Goal: Information Seeking & Learning: Learn about a topic

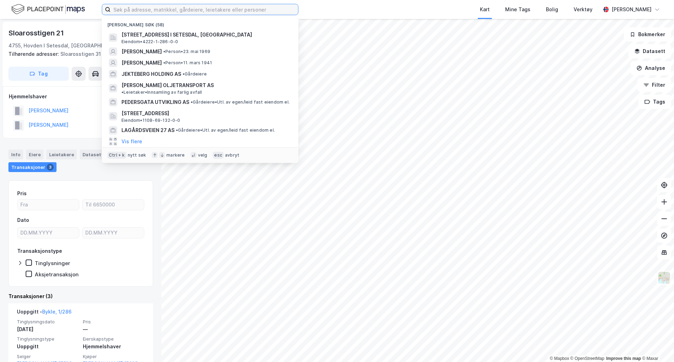
click at [132, 11] on input at bounding box center [204, 9] width 187 height 11
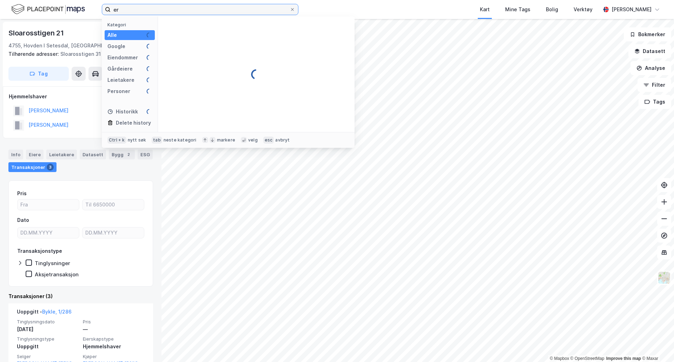
type input "e"
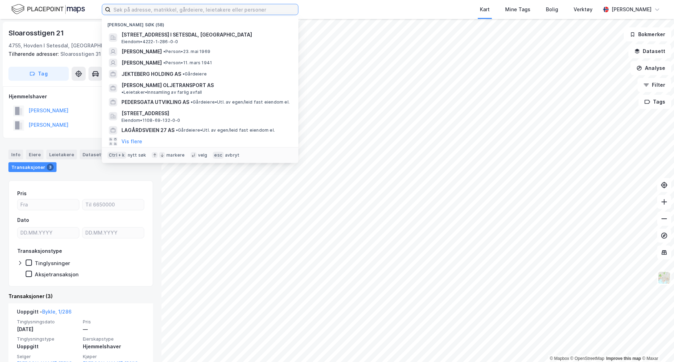
click at [162, 9] on input at bounding box center [204, 9] width 187 height 11
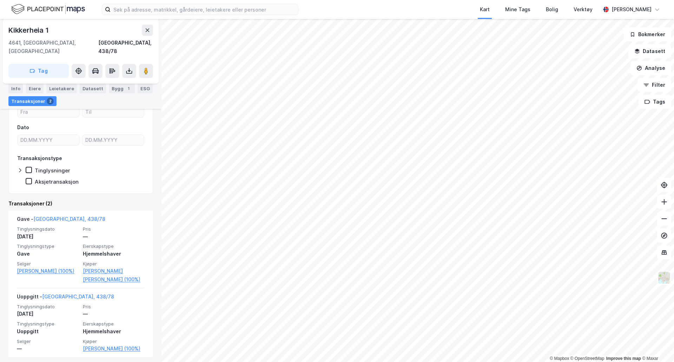
scroll to position [82, 0]
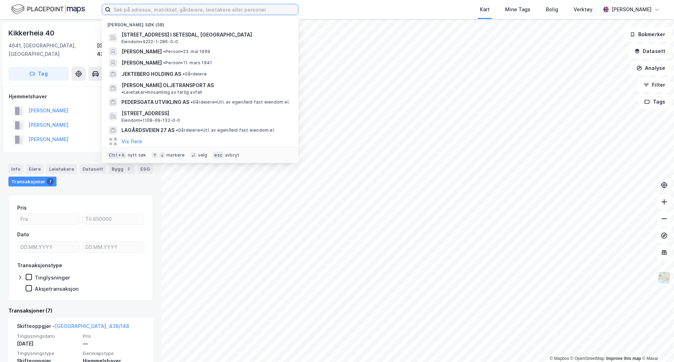
click at [155, 11] on input at bounding box center [204, 9] width 187 height 11
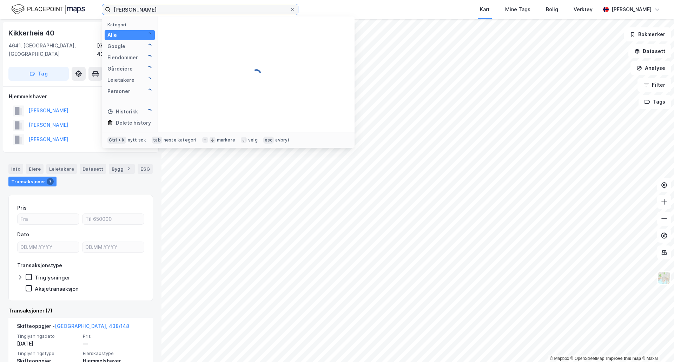
type input "[PERSON_NAME]"
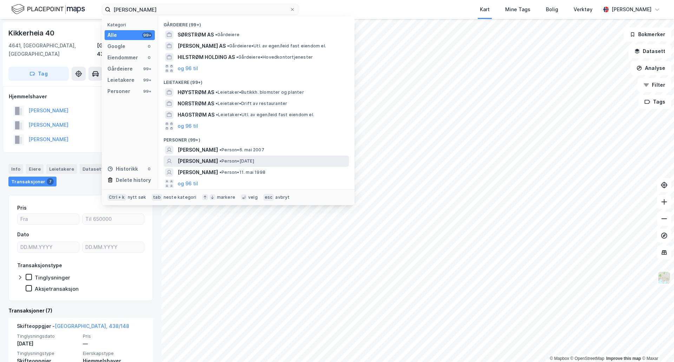
click at [204, 158] on span "[PERSON_NAME]" at bounding box center [198, 161] width 40 height 8
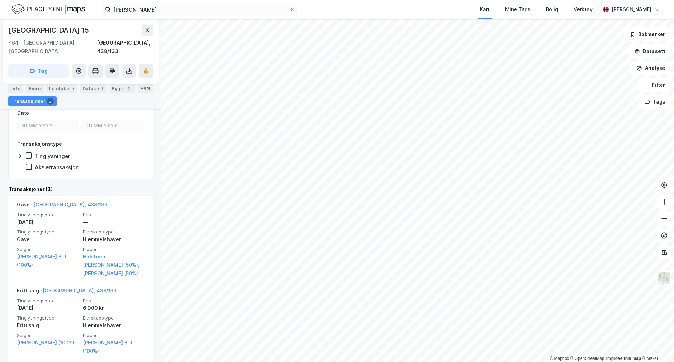
scroll to position [140, 0]
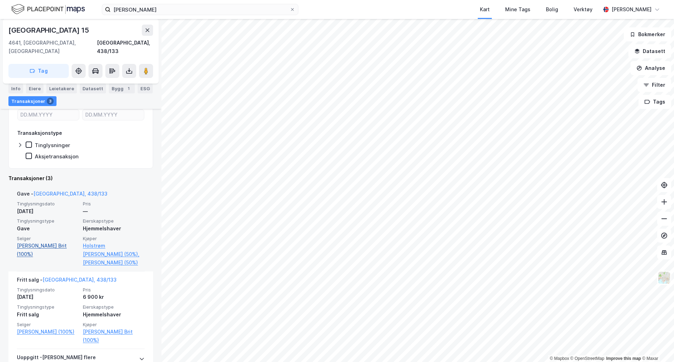
click at [40, 241] on link "[PERSON_NAME] Brit (100%)" at bounding box center [48, 249] width 62 height 17
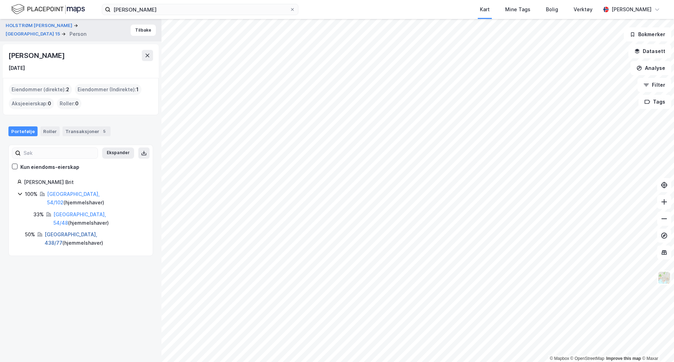
click at [63, 231] on link "[GEOGRAPHIC_DATA], 438/77" at bounding box center [71, 238] width 53 height 14
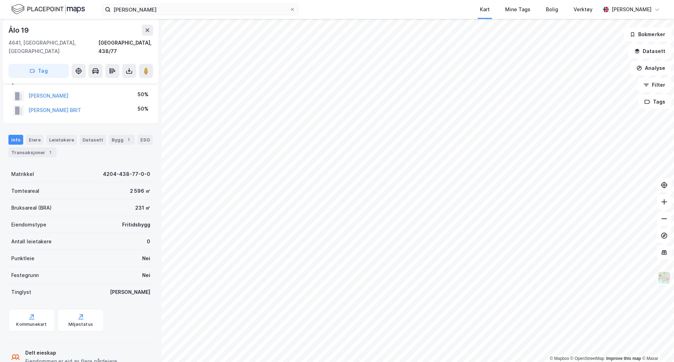
scroll to position [49, 0]
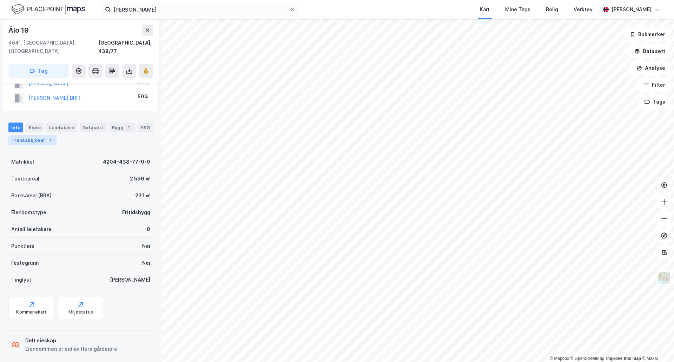
click at [32, 135] on div "Transaksjoner 1" at bounding box center [32, 140] width 48 height 10
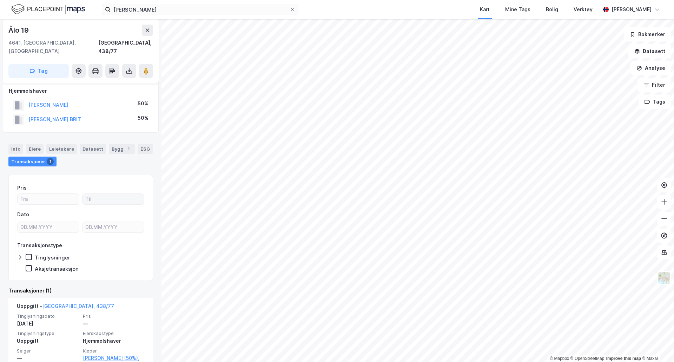
scroll to position [49, 0]
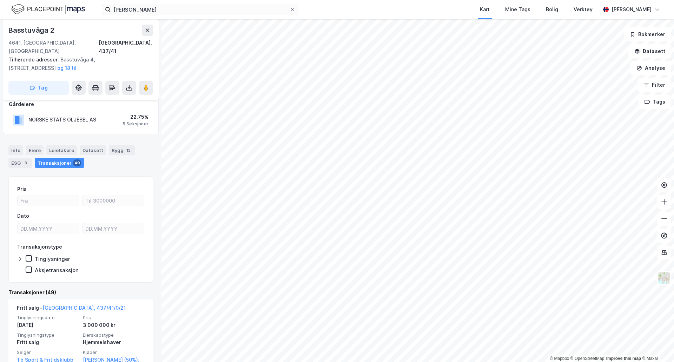
scroll to position [168, 0]
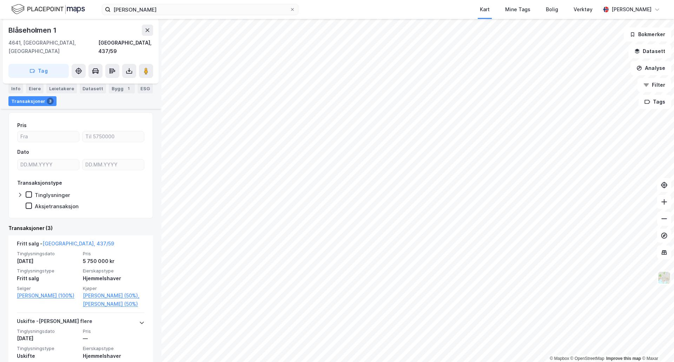
scroll to position [70, 0]
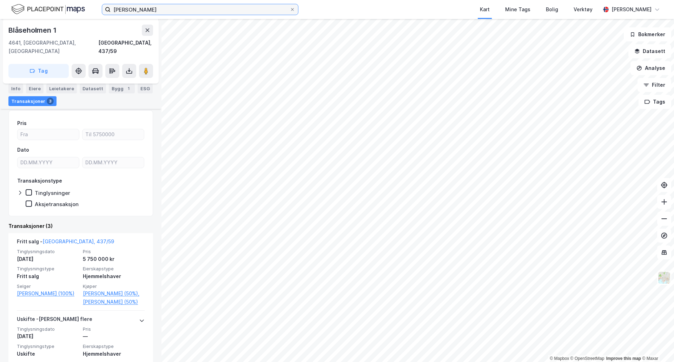
click at [223, 11] on input "[PERSON_NAME]" at bounding box center [200, 9] width 179 height 11
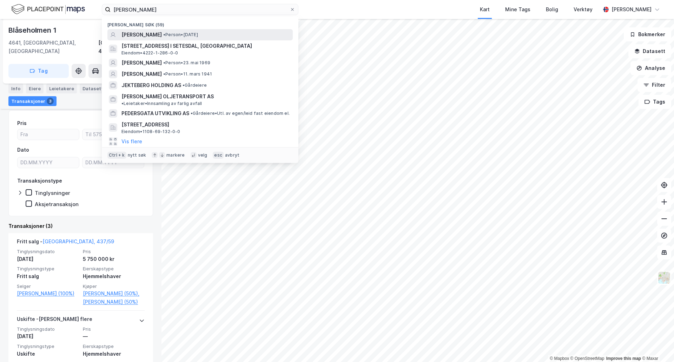
click at [162, 37] on span "[PERSON_NAME]" at bounding box center [141, 35] width 40 height 8
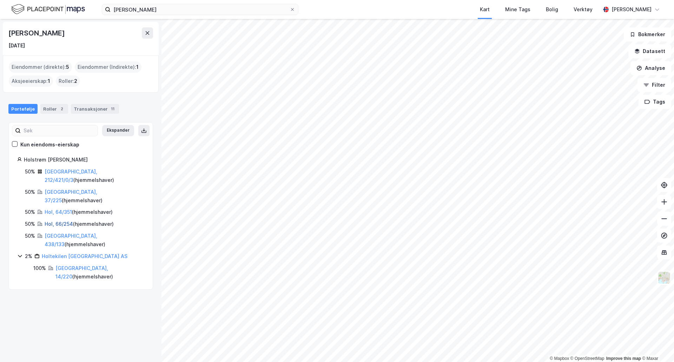
click at [61, 221] on link "Hol, 66/254" at bounding box center [59, 224] width 28 height 6
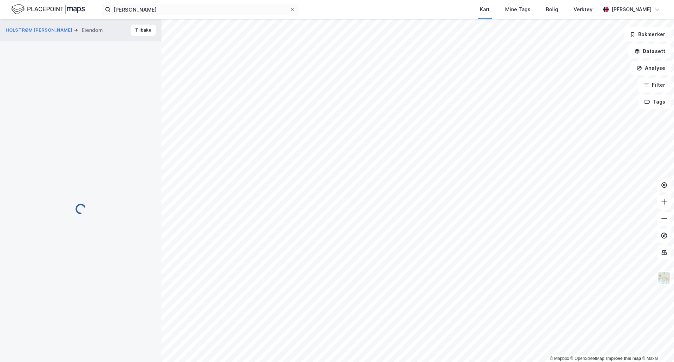
scroll to position [49, 0]
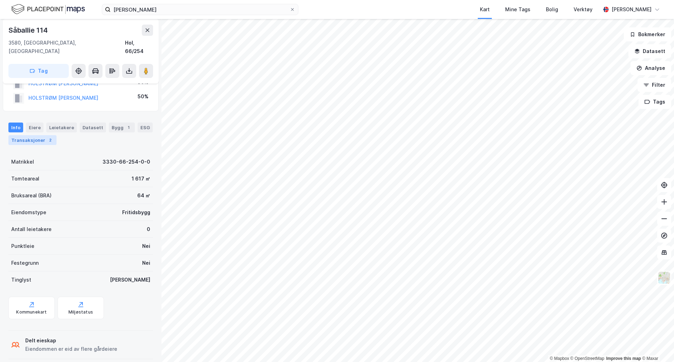
click at [22, 135] on div "Transaksjoner 2" at bounding box center [32, 140] width 48 height 10
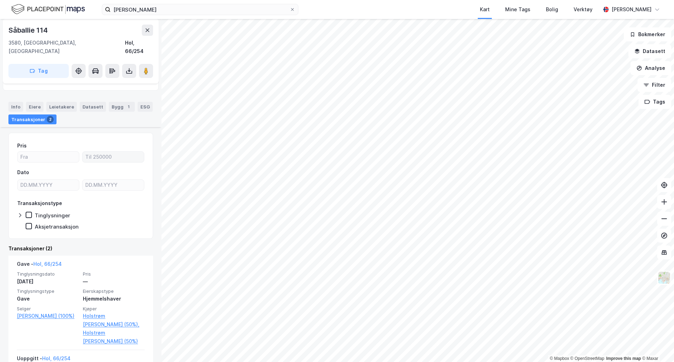
scroll to position [105, 0]
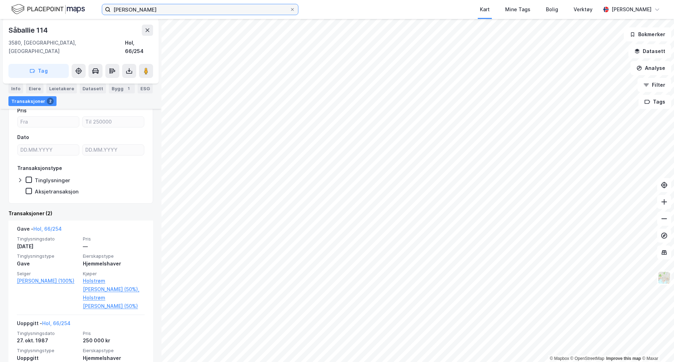
click at [197, 9] on input "[PERSON_NAME]" at bounding box center [200, 9] width 179 height 11
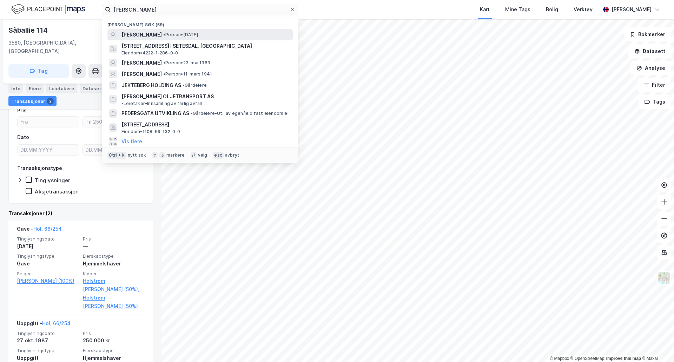
click at [162, 35] on span "[PERSON_NAME]" at bounding box center [141, 35] width 40 height 8
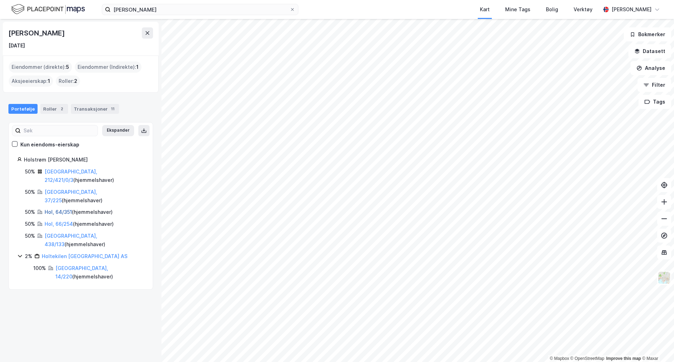
click at [65, 209] on link "Hol, 64/351" at bounding box center [58, 212] width 27 height 6
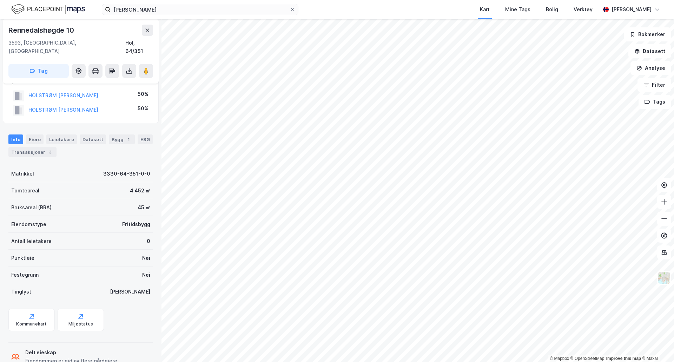
scroll to position [49, 0]
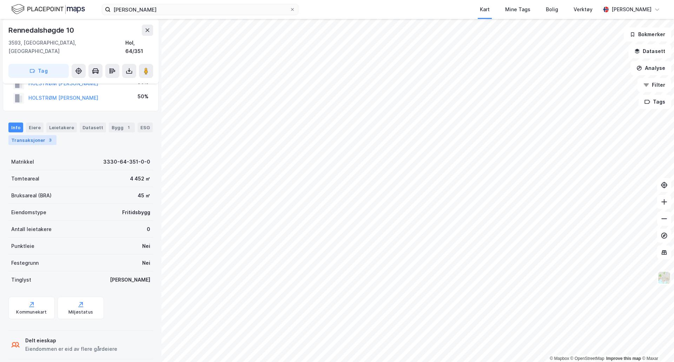
click at [20, 135] on div "Transaksjoner 3" at bounding box center [32, 140] width 48 height 10
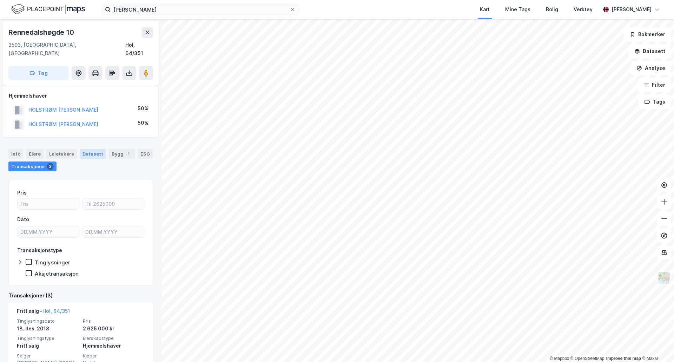
scroll to position [35, 0]
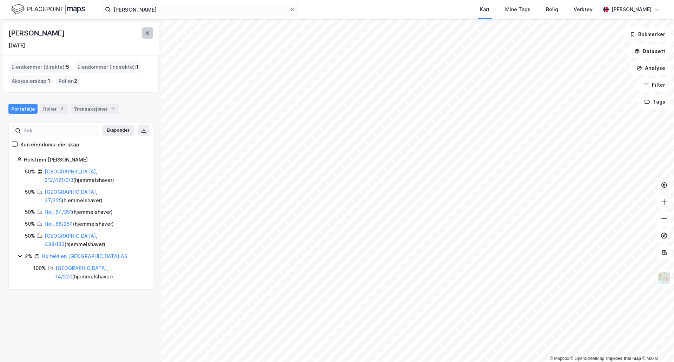
click at [149, 29] on button at bounding box center [147, 32] width 11 height 11
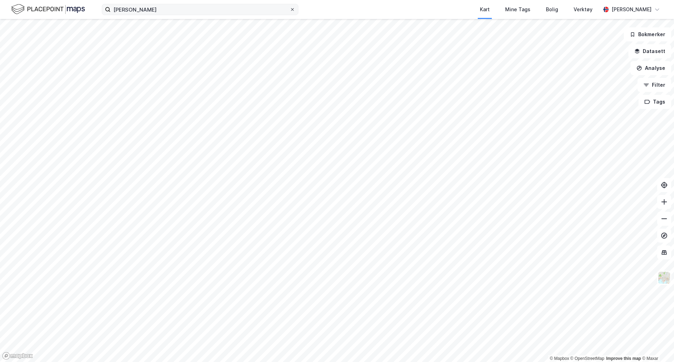
click at [291, 9] on icon at bounding box center [292, 9] width 4 height 4
click at [290, 9] on input "[PERSON_NAME]" at bounding box center [200, 9] width 179 height 11
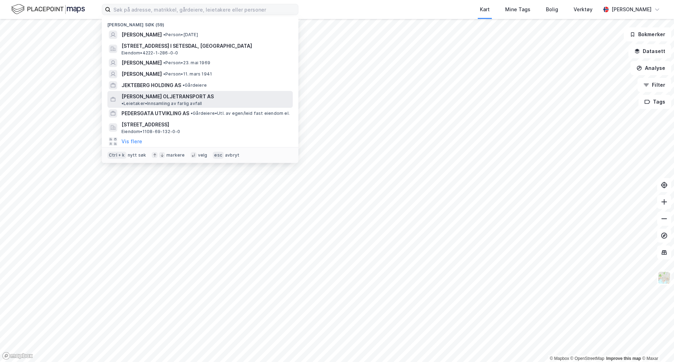
click at [139, 93] on span "[PERSON_NAME] OLJETRANSPORT AS" at bounding box center [167, 96] width 92 height 8
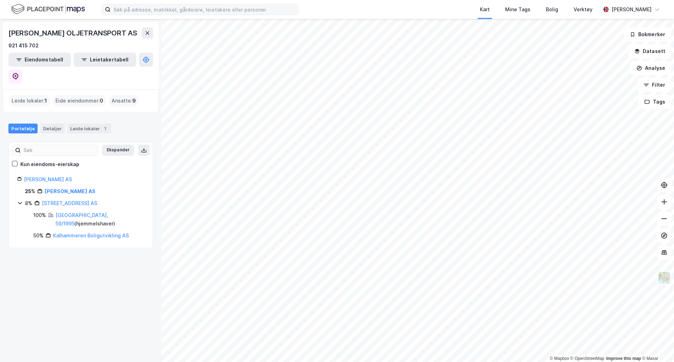
click at [94, 31] on div "[PERSON_NAME] OLJETRANSPORT AS" at bounding box center [73, 32] width 130 height 11
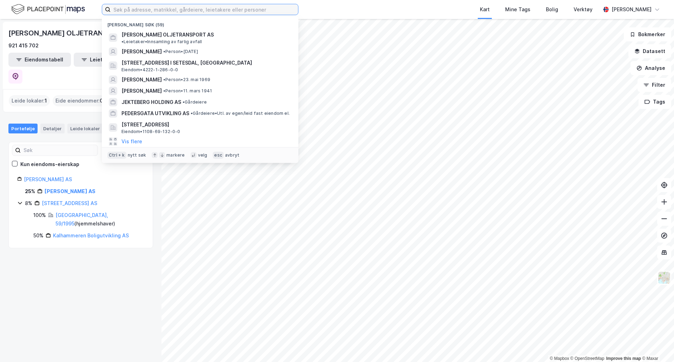
click at [265, 12] on input at bounding box center [204, 9] width 187 height 11
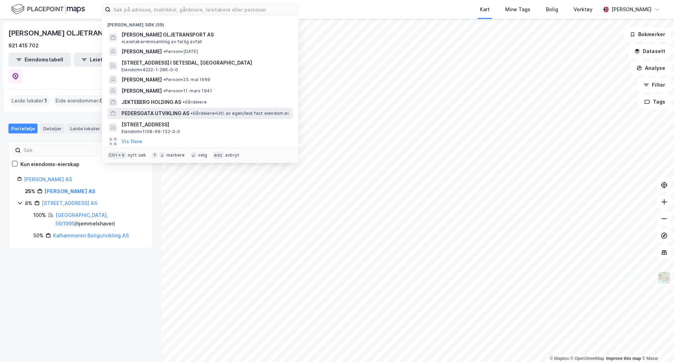
click at [151, 109] on span "PEDERSGATA UTVIKLING AS" at bounding box center [155, 113] width 68 height 8
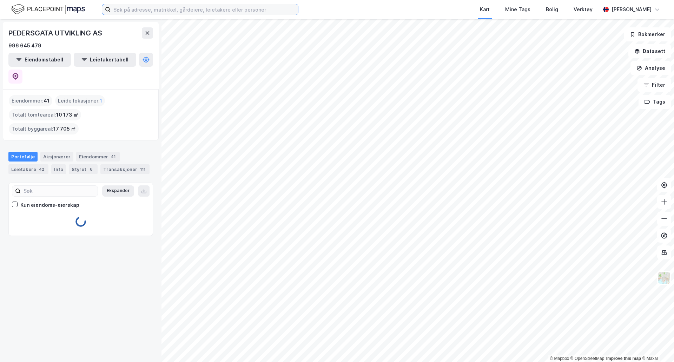
click at [227, 10] on input at bounding box center [204, 9] width 187 height 11
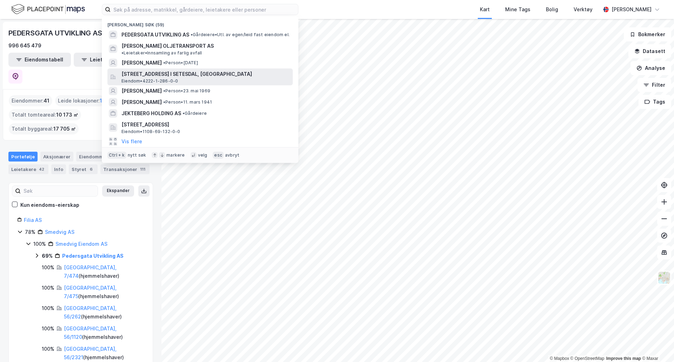
click at [171, 70] on span "[STREET_ADDRESS] I SETESDAL, [GEOGRAPHIC_DATA]" at bounding box center [205, 74] width 168 height 8
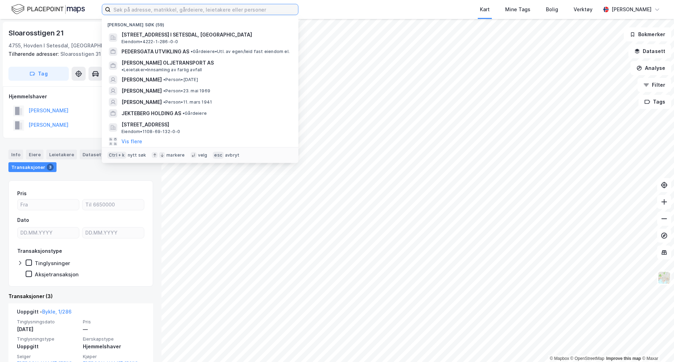
click at [207, 13] on input at bounding box center [204, 9] width 187 height 11
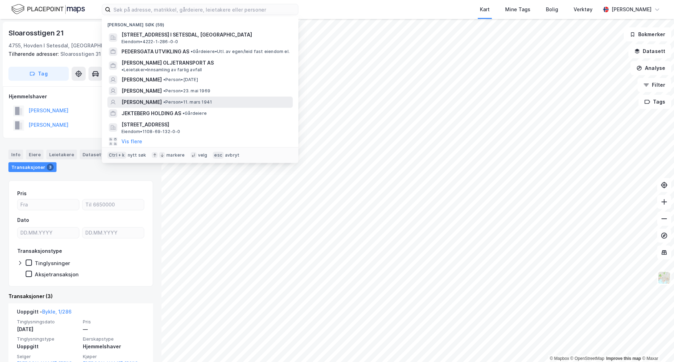
click at [146, 97] on div "[PERSON_NAME] • Person • [DATE]" at bounding box center [199, 102] width 185 height 11
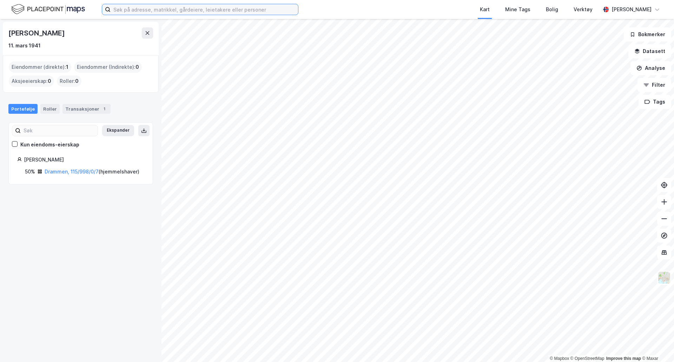
click at [194, 10] on input at bounding box center [204, 9] width 187 height 11
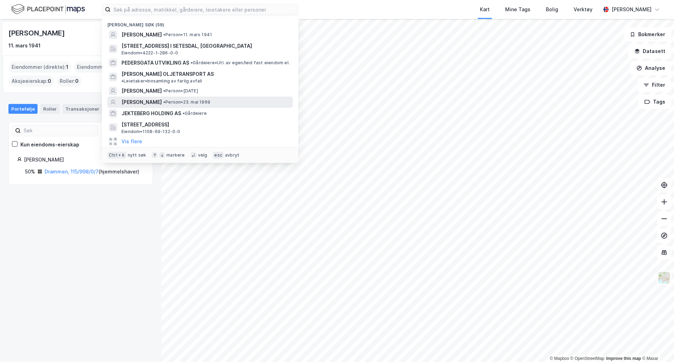
click at [144, 98] on span "[PERSON_NAME]" at bounding box center [141, 102] width 40 height 8
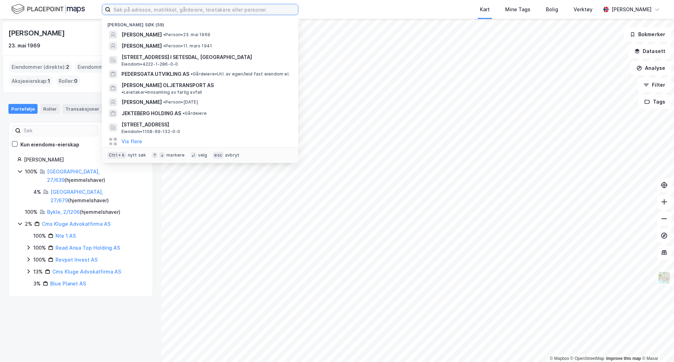
click at [220, 7] on input at bounding box center [204, 9] width 187 height 11
click at [159, 6] on input at bounding box center [204, 9] width 187 height 11
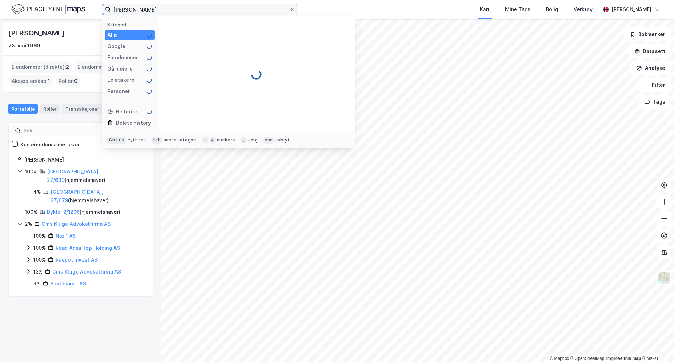
type input "[PERSON_NAME]"
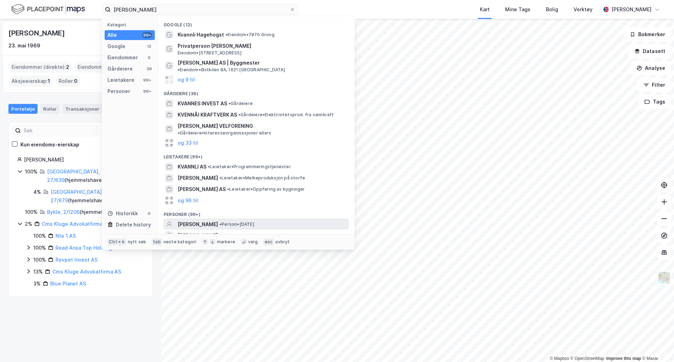
click at [193, 220] on span "[PERSON_NAME]" at bounding box center [198, 224] width 40 height 8
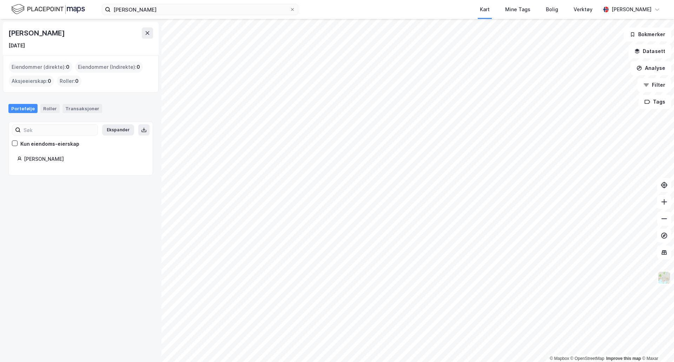
click at [28, 160] on div "[PERSON_NAME]" at bounding box center [84, 159] width 120 height 8
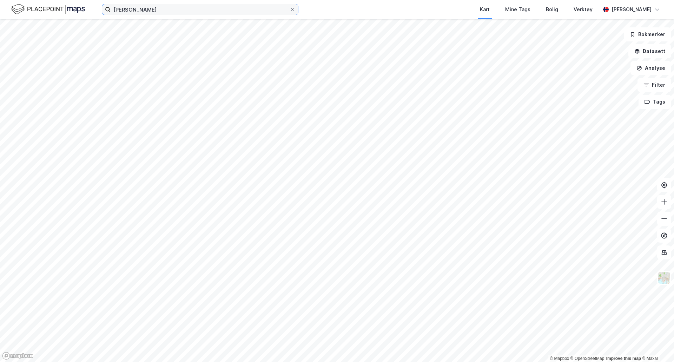
click at [190, 8] on input "[PERSON_NAME]" at bounding box center [200, 9] width 179 height 11
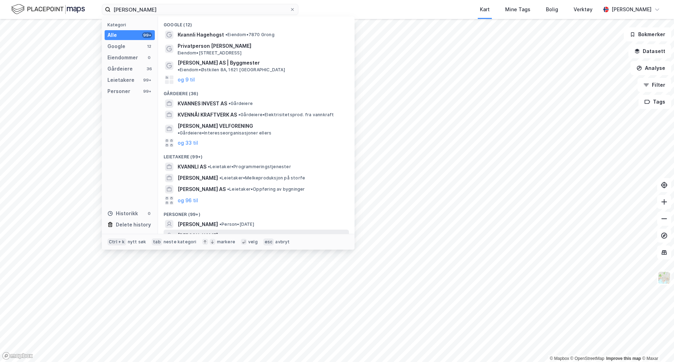
click at [199, 231] on span "[PERSON_NAME]" at bounding box center [198, 235] width 40 height 8
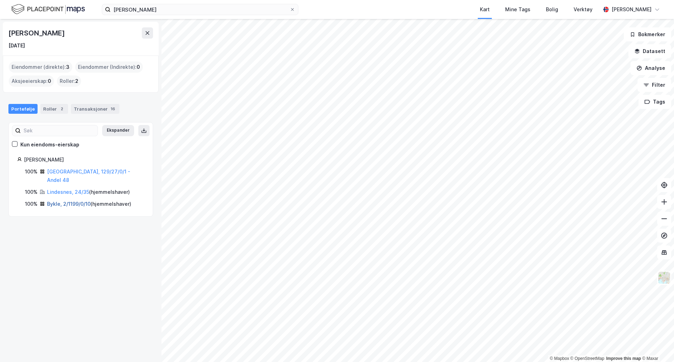
click at [59, 201] on link "Bykle, 2/1199/0/10" at bounding box center [69, 204] width 44 height 6
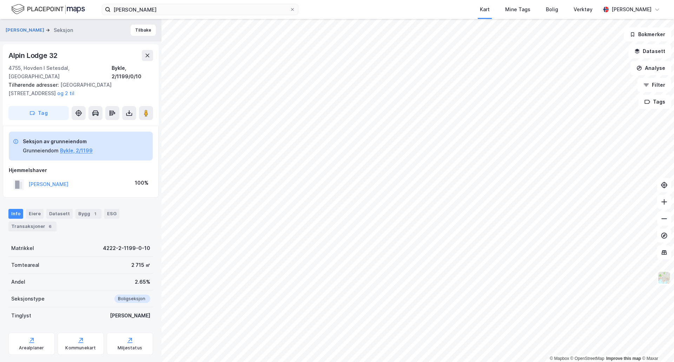
scroll to position [7, 0]
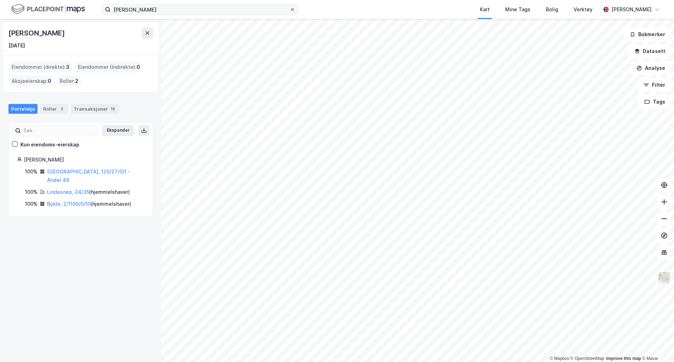
click at [292, 9] on icon at bounding box center [292, 9] width 3 height 3
click at [290, 9] on input "[PERSON_NAME]" at bounding box center [200, 9] width 179 height 11
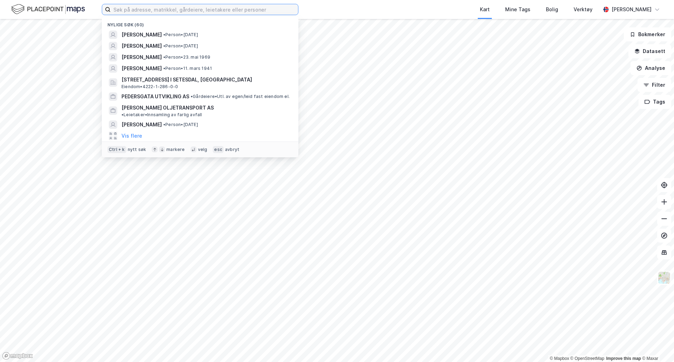
click at [151, 10] on input at bounding box center [204, 9] width 187 height 11
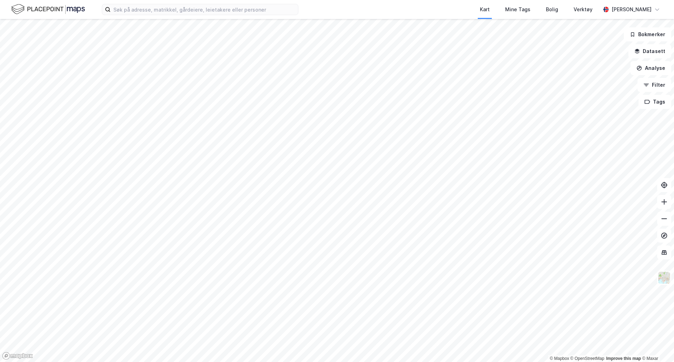
click at [309, 362] on html "Kart Mine Tags Bolig Verktøy [PERSON_NAME] © Mapbox © OpenStreetMap Improve thi…" at bounding box center [337, 181] width 674 height 362
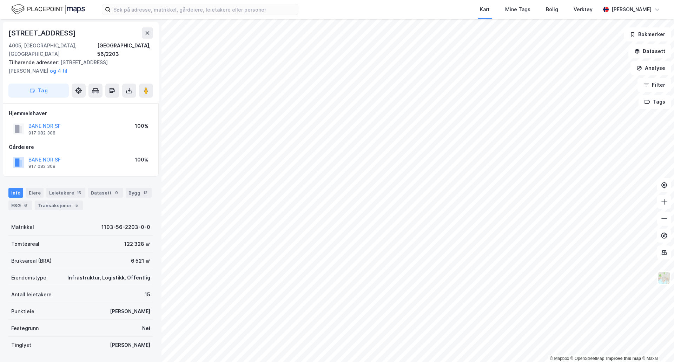
scroll to position [7, 0]
